Goal: Task Accomplishment & Management: Use online tool/utility

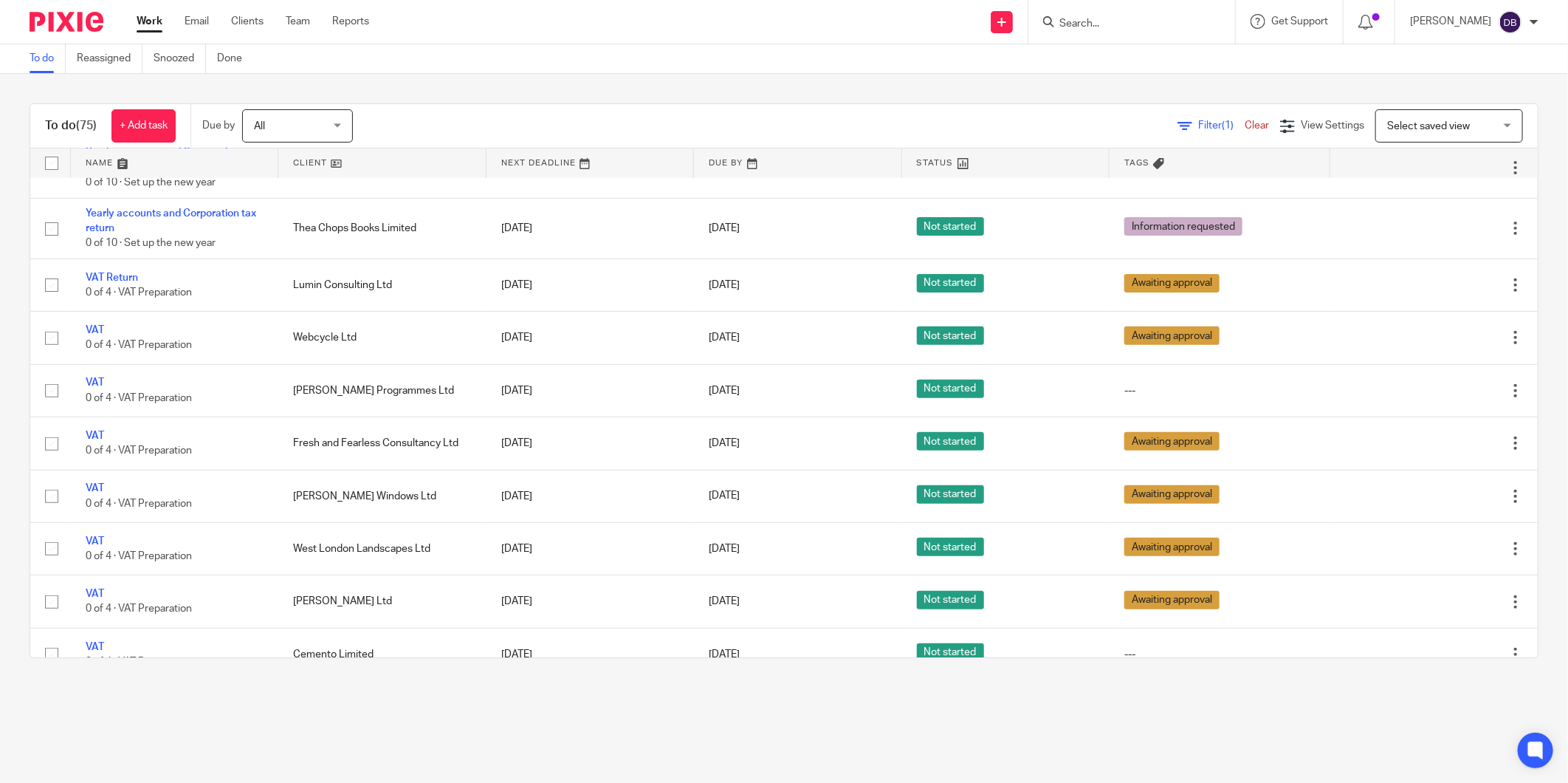
scroll to position [656, 0]
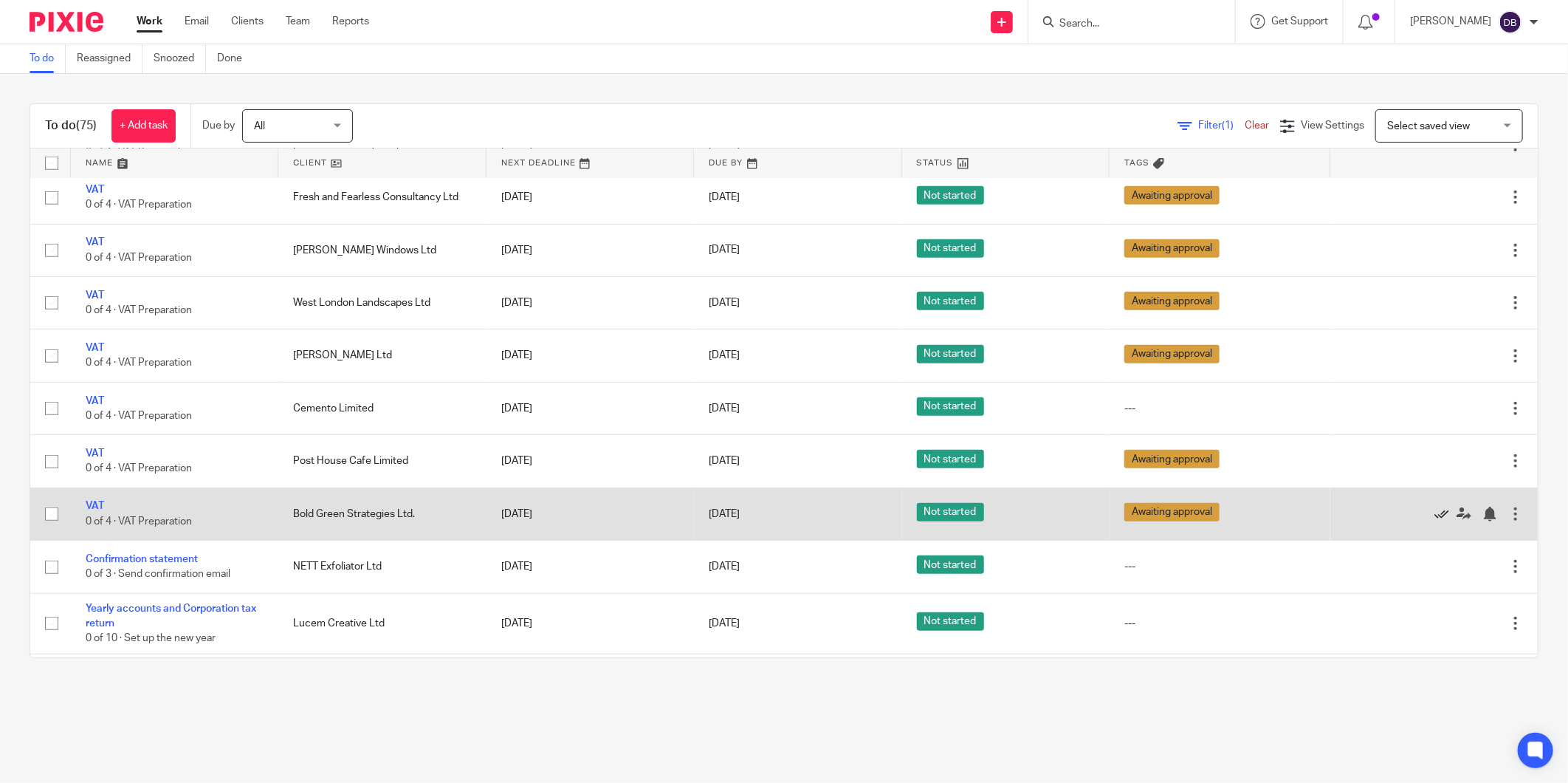
click at [1434, 521] on icon at bounding box center [1441, 514] width 14 height 14
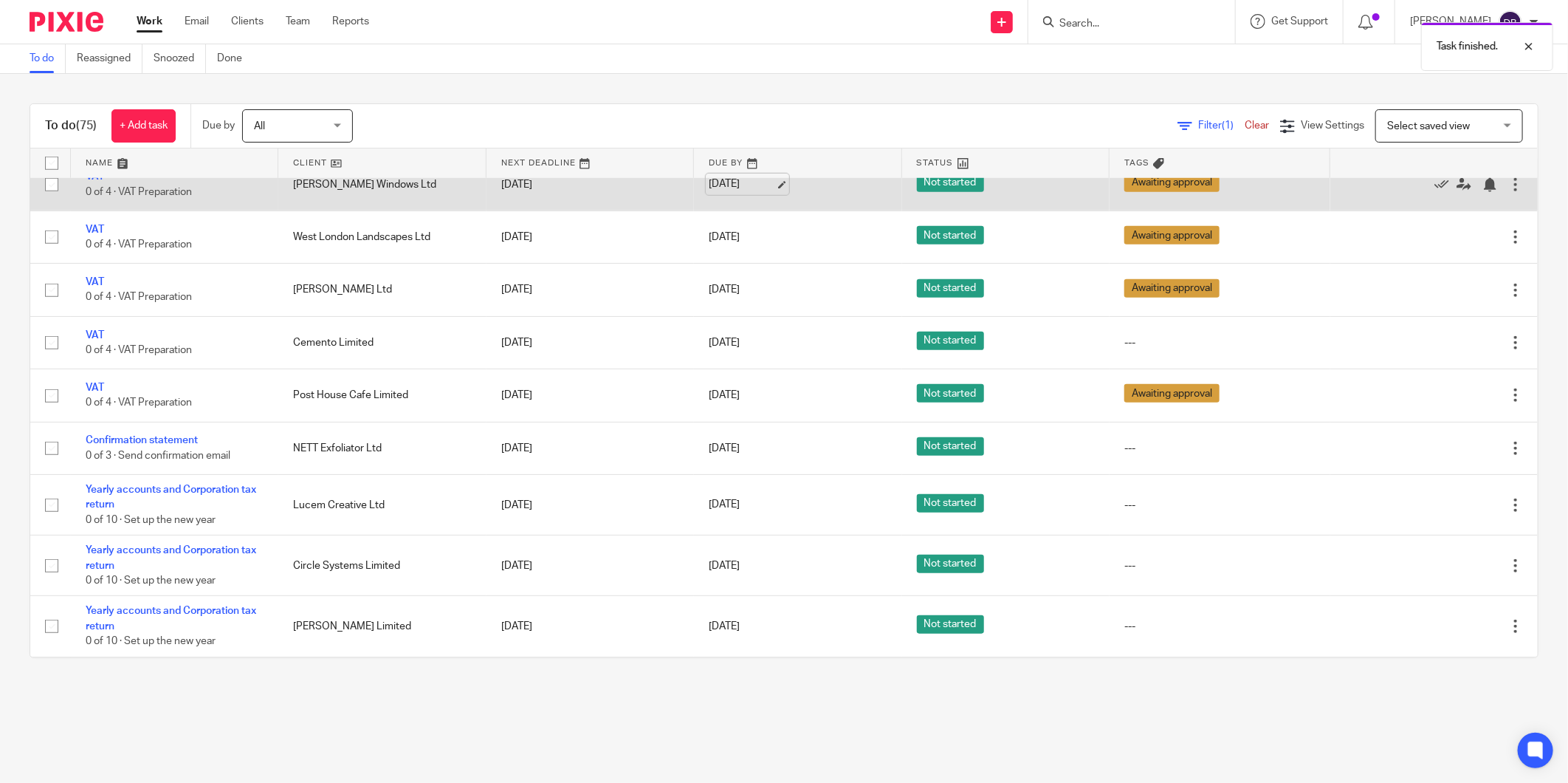
scroll to position [739, 0]
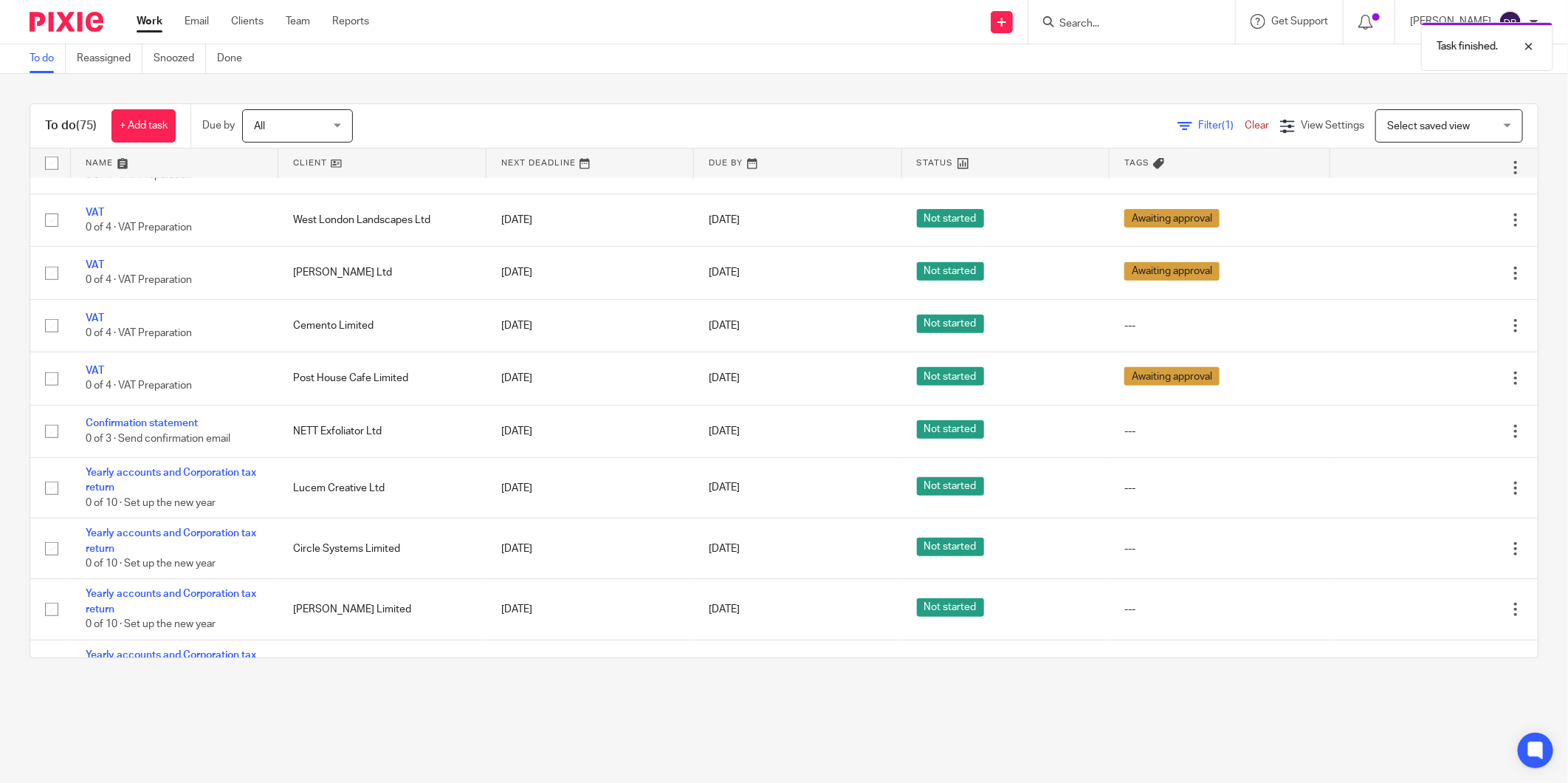
click at [1138, 12] on div at bounding box center [1131, 21] width 207 height 43
click at [1132, 24] on div "Task finished." at bounding box center [1169, 42] width 770 height 56
click at [1064, 17] on div "Task finished." at bounding box center [1169, 42] width 770 height 56
click at [1098, 24] on div "Task finished." at bounding box center [1169, 42] width 770 height 56
click at [1088, 20] on input "Search" at bounding box center [1125, 24] width 133 height 13
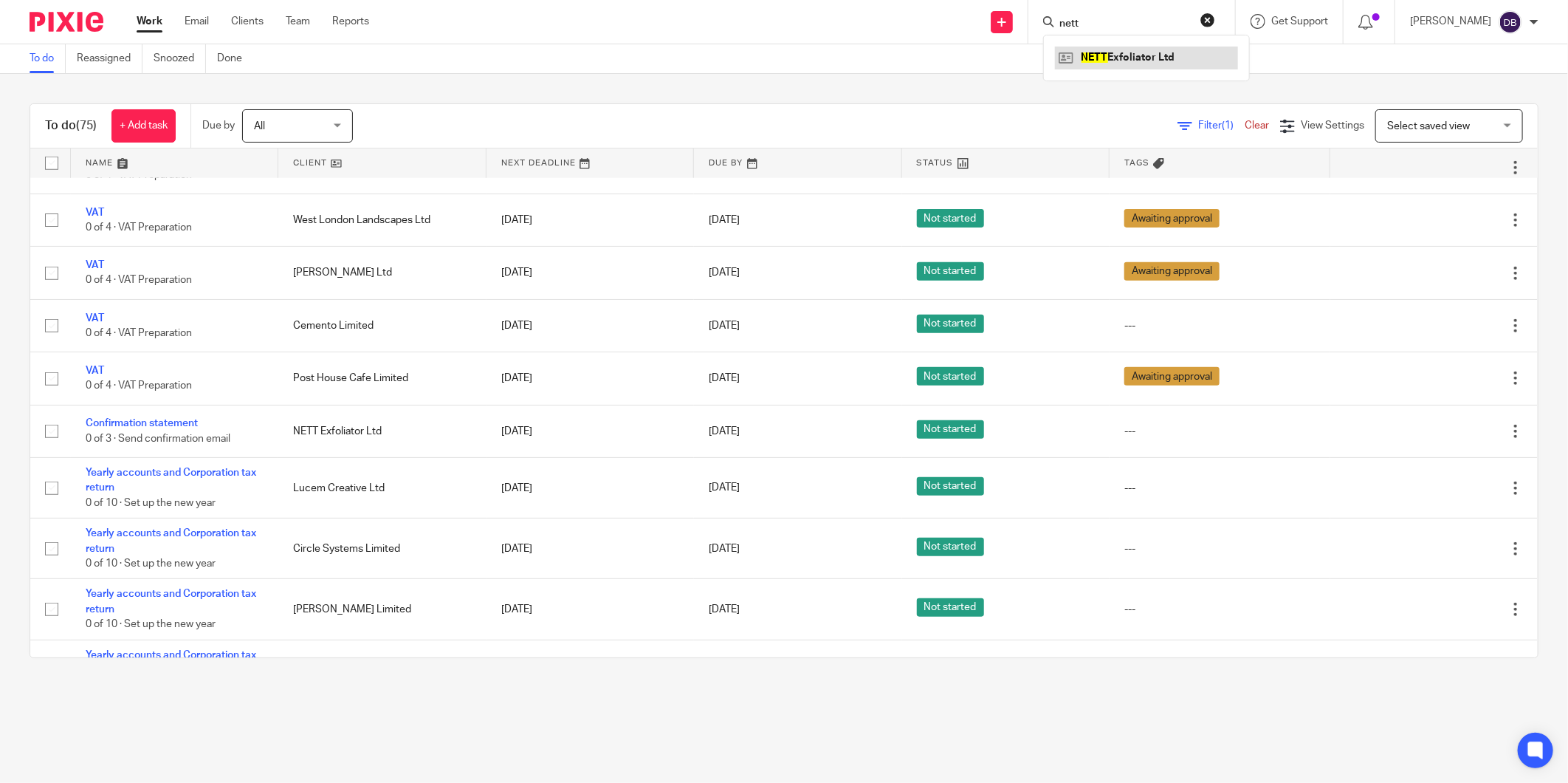
type input "nett"
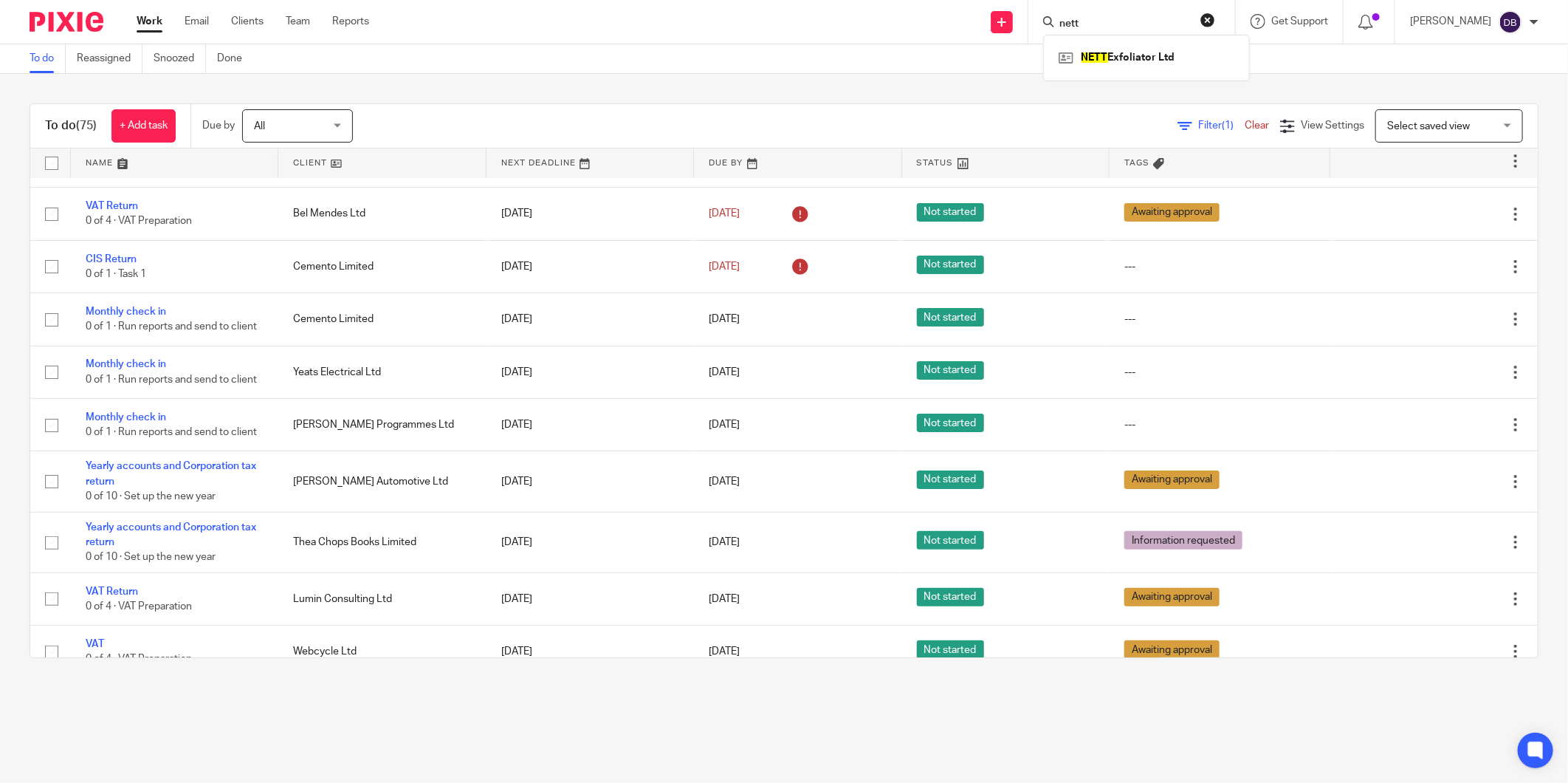
scroll to position [0, 0]
